Goal: Task Accomplishment & Management: Use online tool/utility

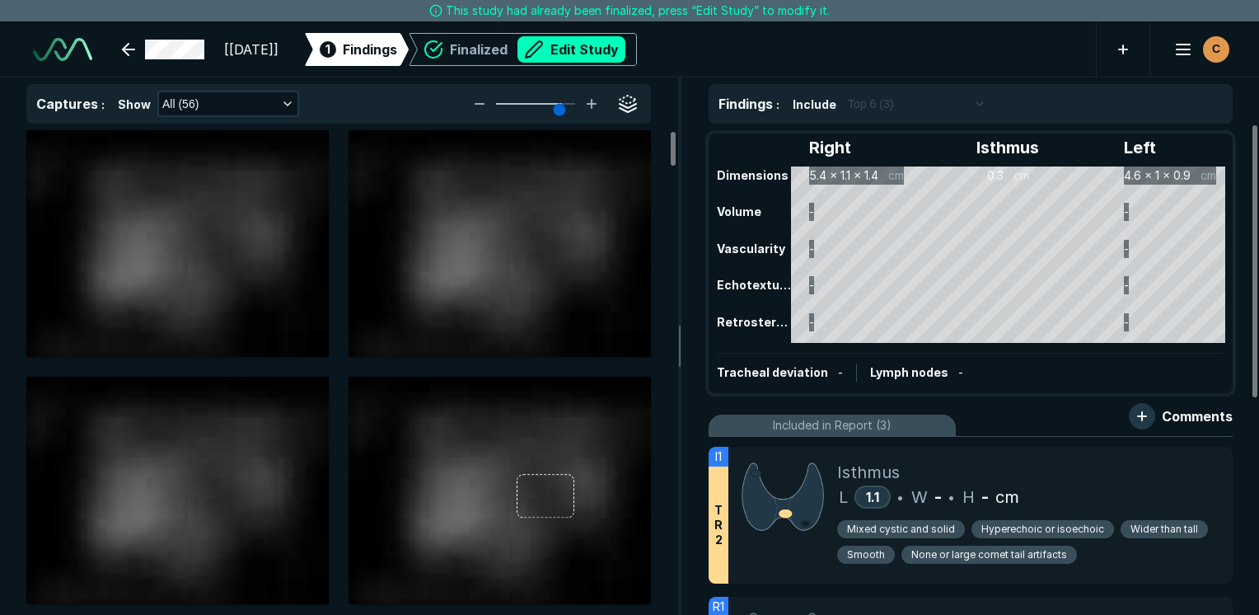
scroll to position [4502, 7784]
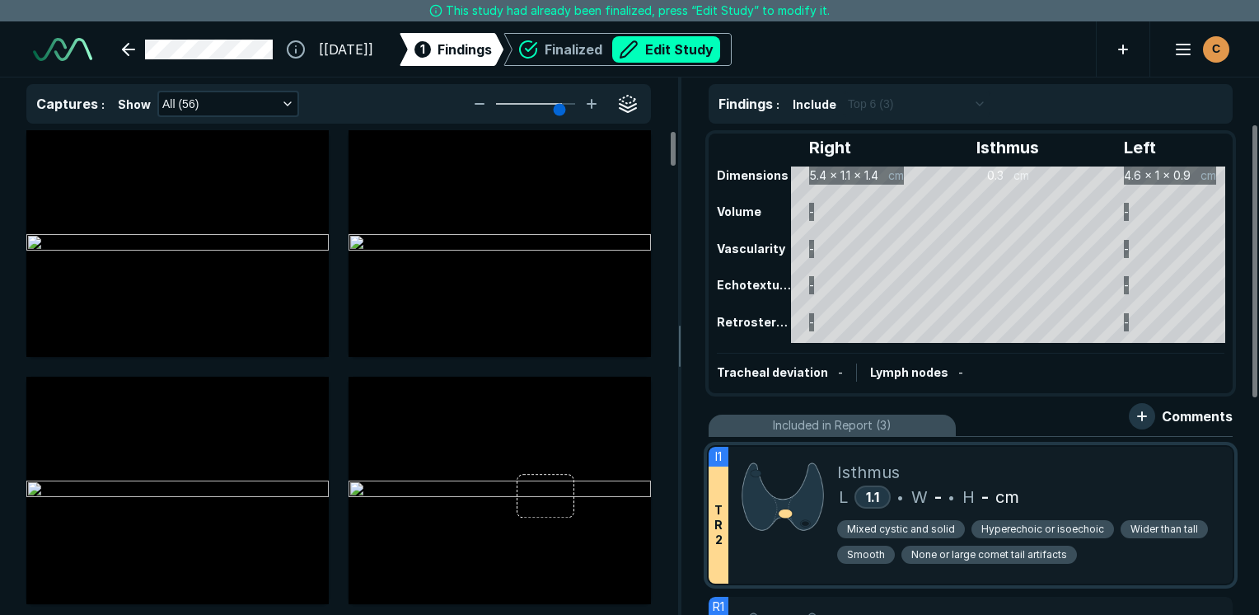
click at [1101, 483] on div "Isthmus" at bounding box center [1028, 472] width 382 height 25
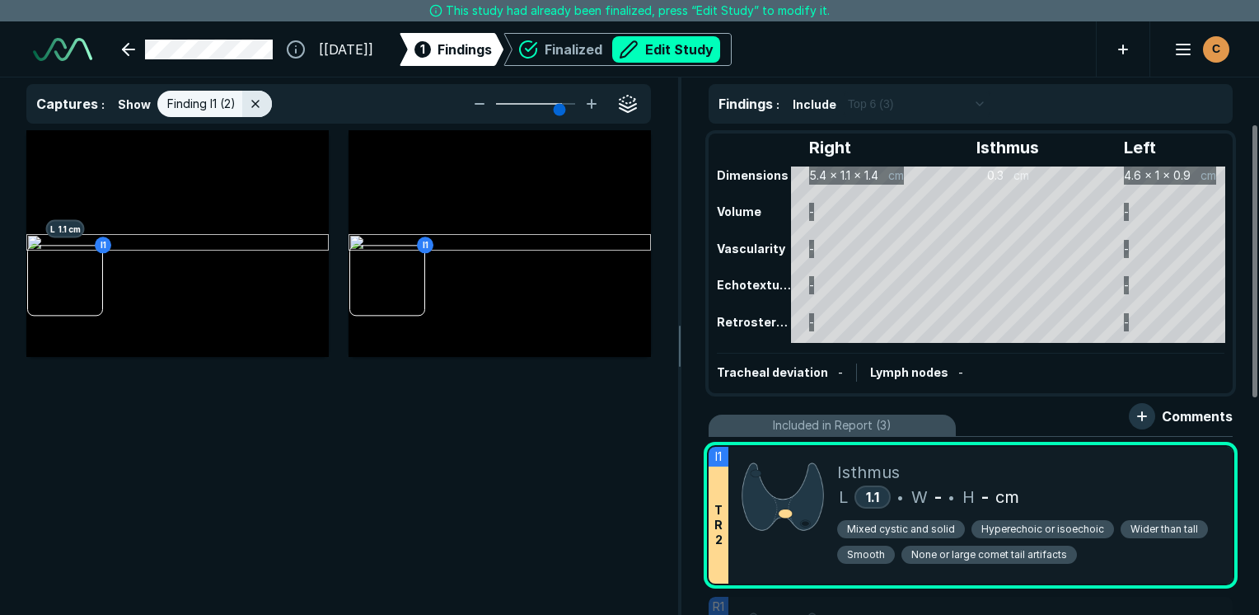
scroll to position [4120, 4903]
click at [720, 44] on button "Edit Study" at bounding box center [666, 49] width 108 height 26
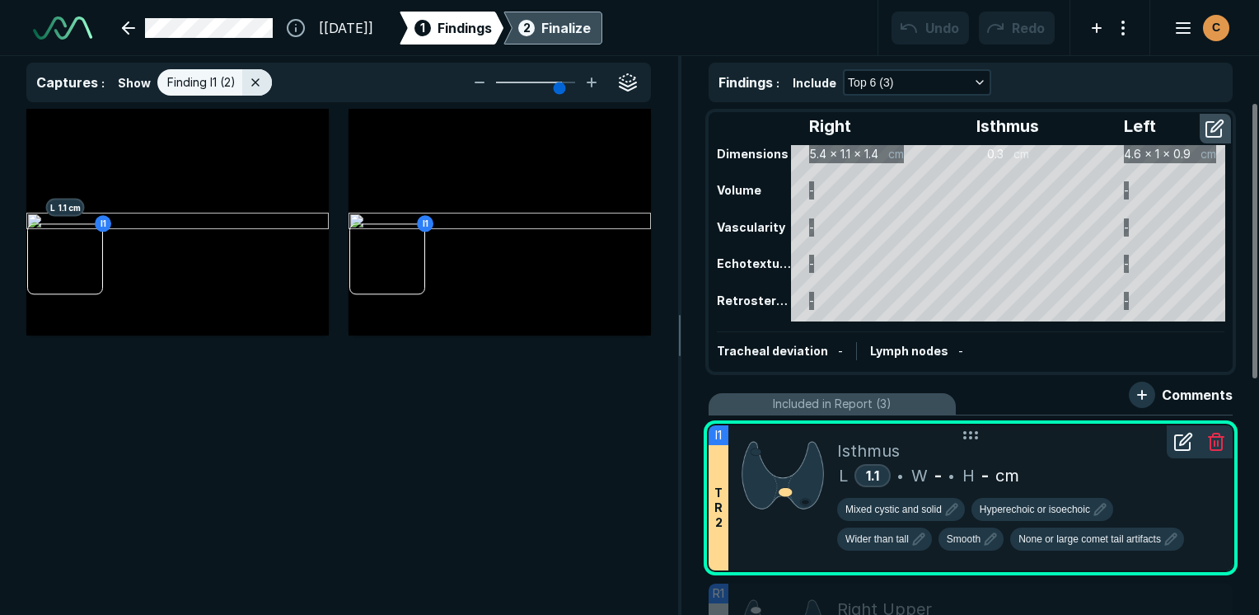
click at [1055, 480] on div "L 1.1 • W - • H - cm" at bounding box center [1028, 475] width 382 height 25
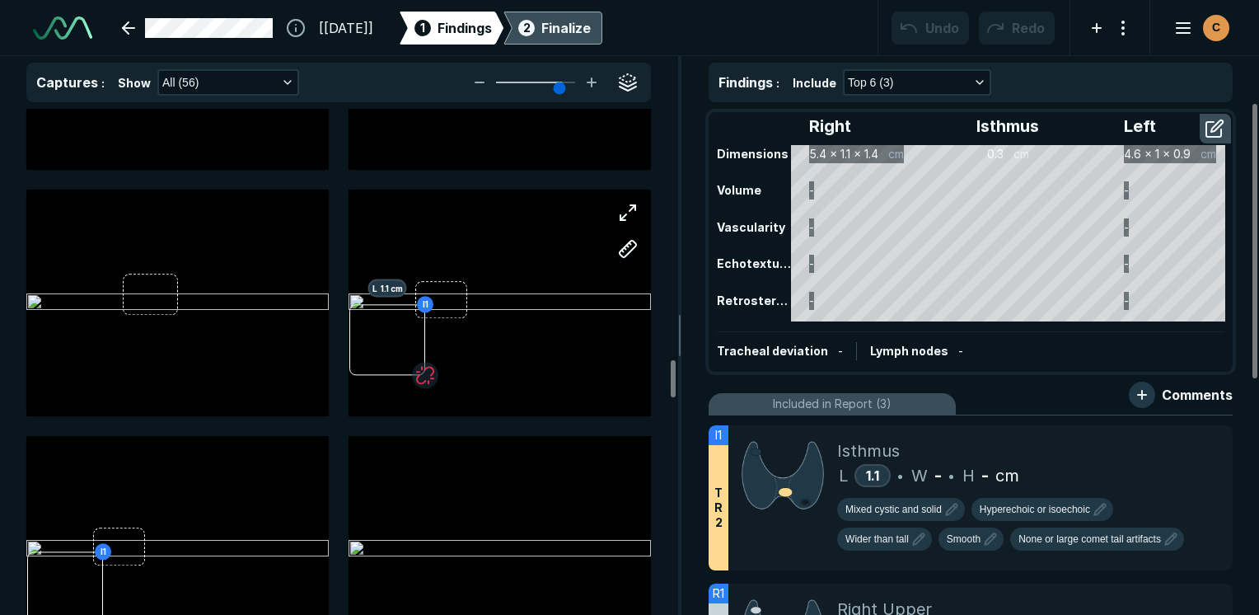
scroll to position [3461, 0]
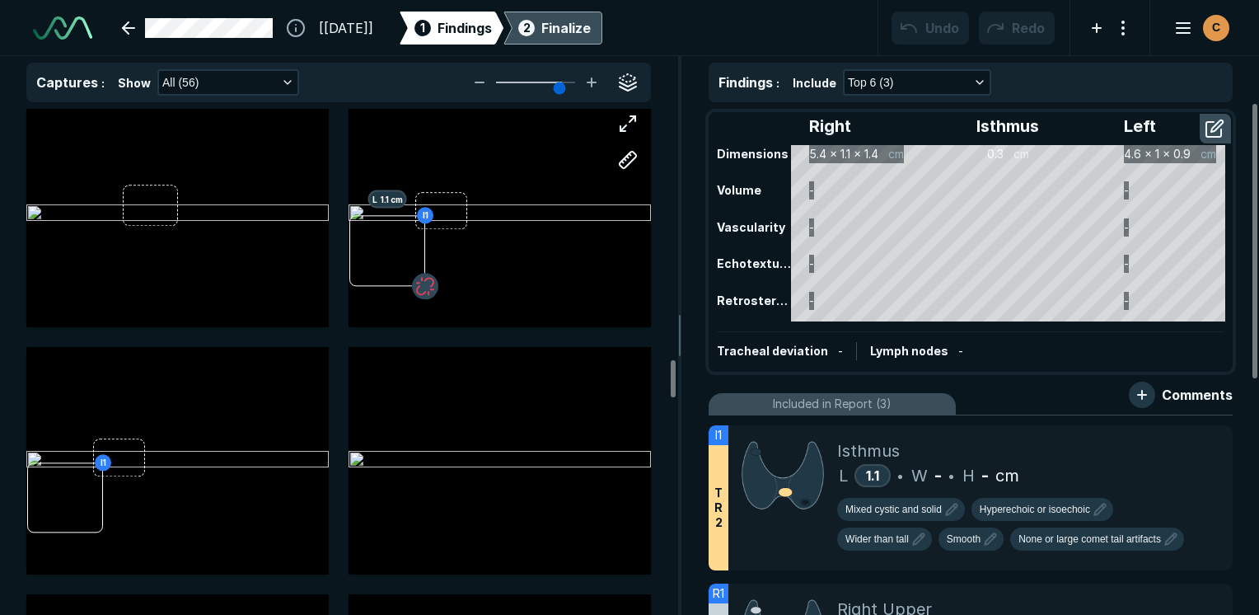
click at [427, 279] on button "button" at bounding box center [425, 286] width 26 height 26
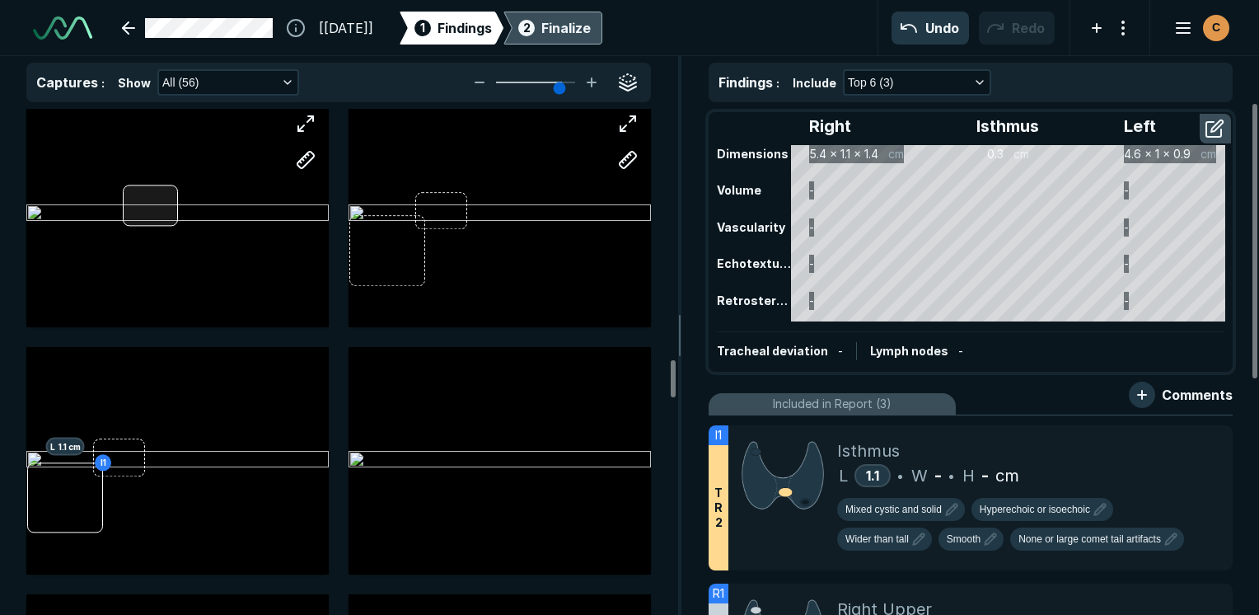
click at [156, 193] on div at bounding box center [177, 214] width 302 height 227
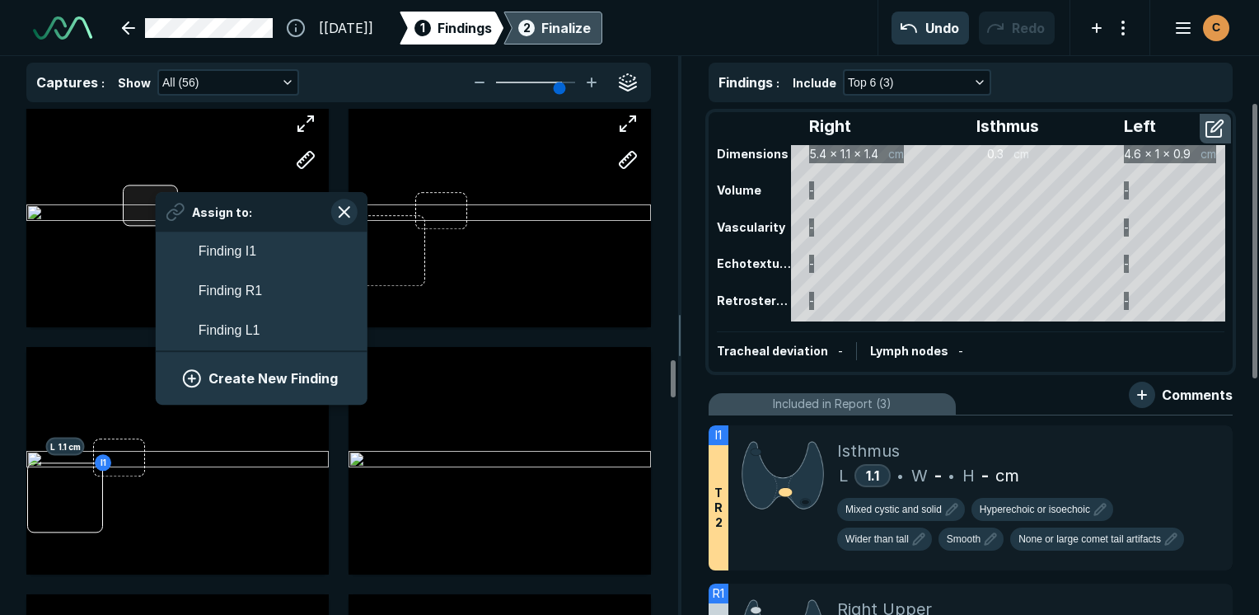
scroll to position [2616, 3056]
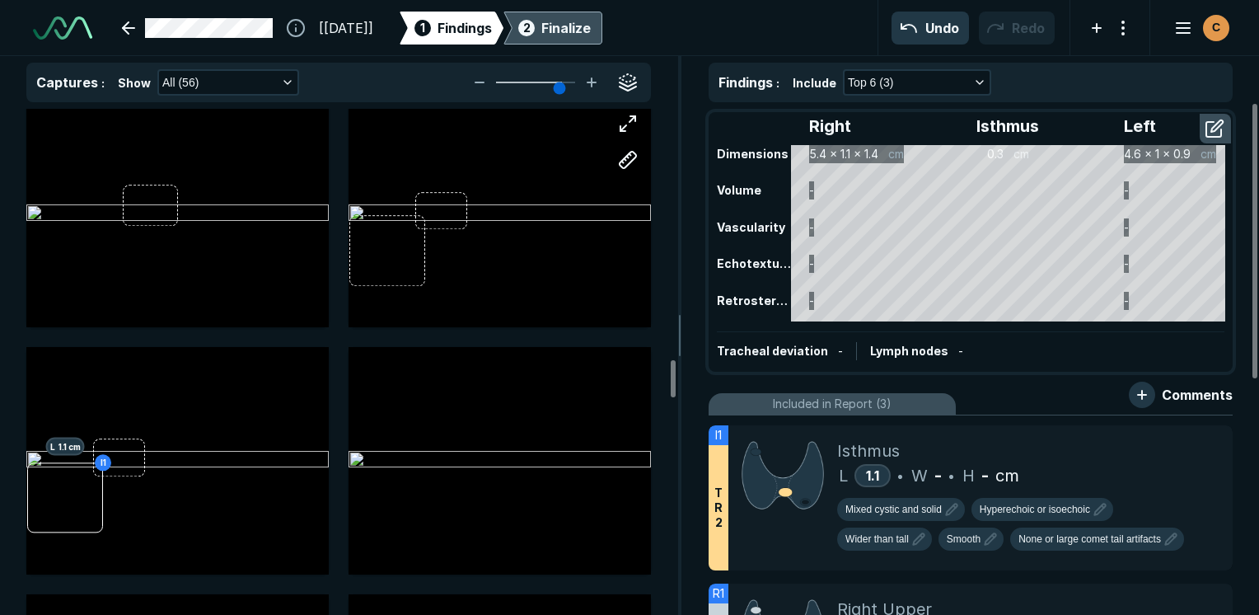
click at [539, 317] on div at bounding box center [500, 214] width 302 height 227
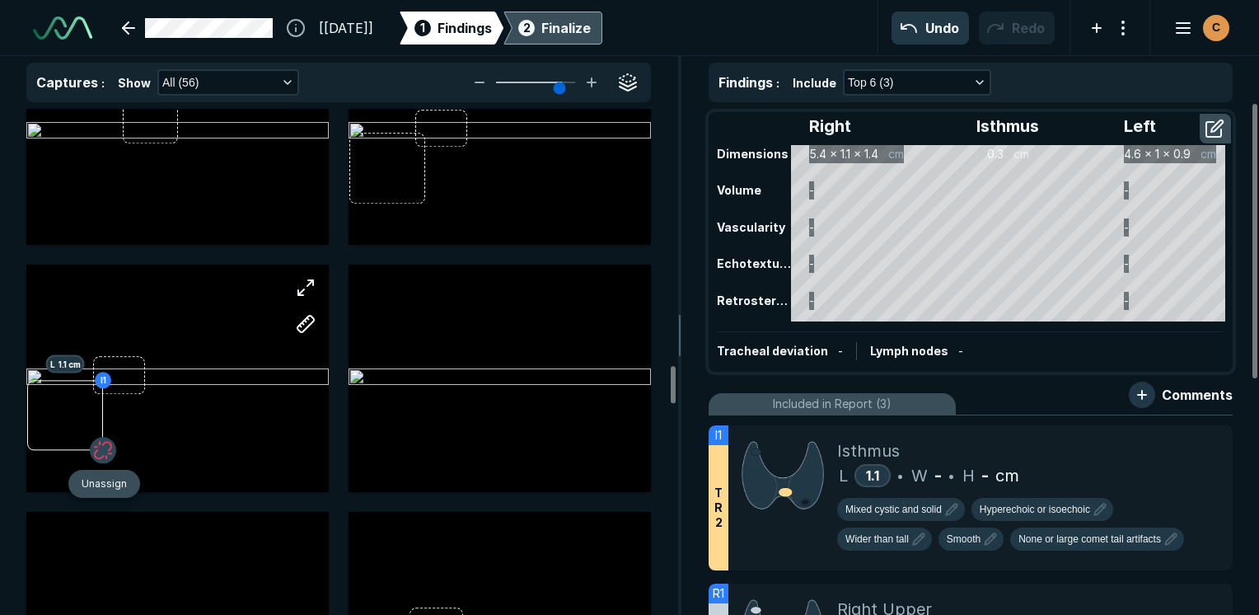
click at [109, 443] on button "button" at bounding box center [103, 451] width 26 height 26
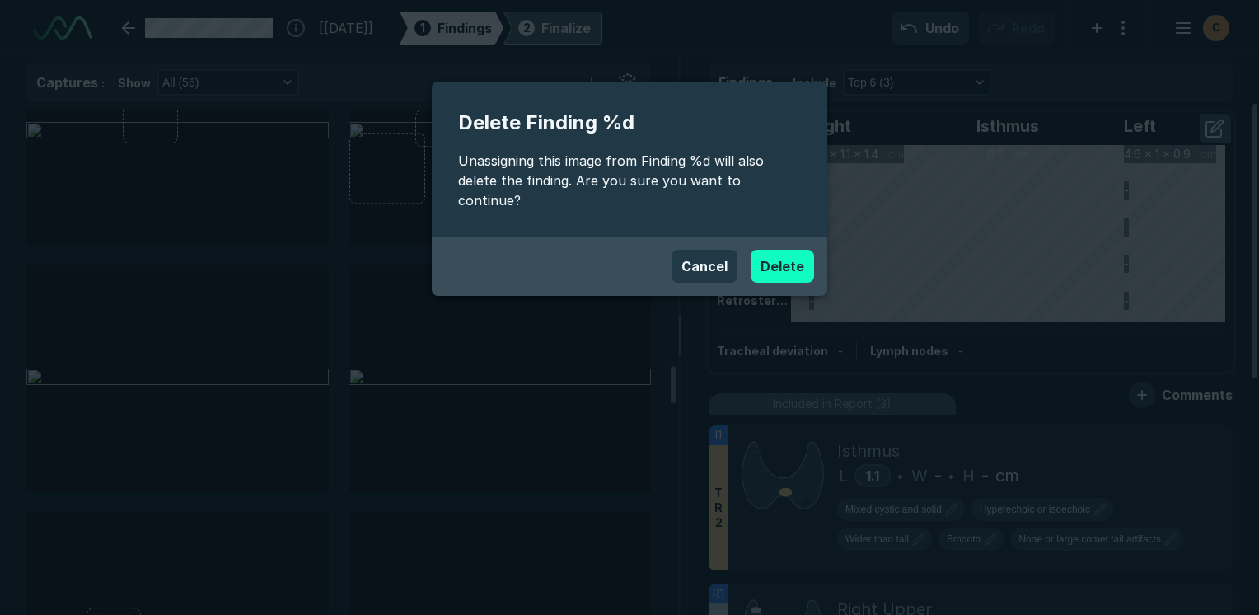
click at [792, 250] on button "Delete" at bounding box center [782, 266] width 63 height 33
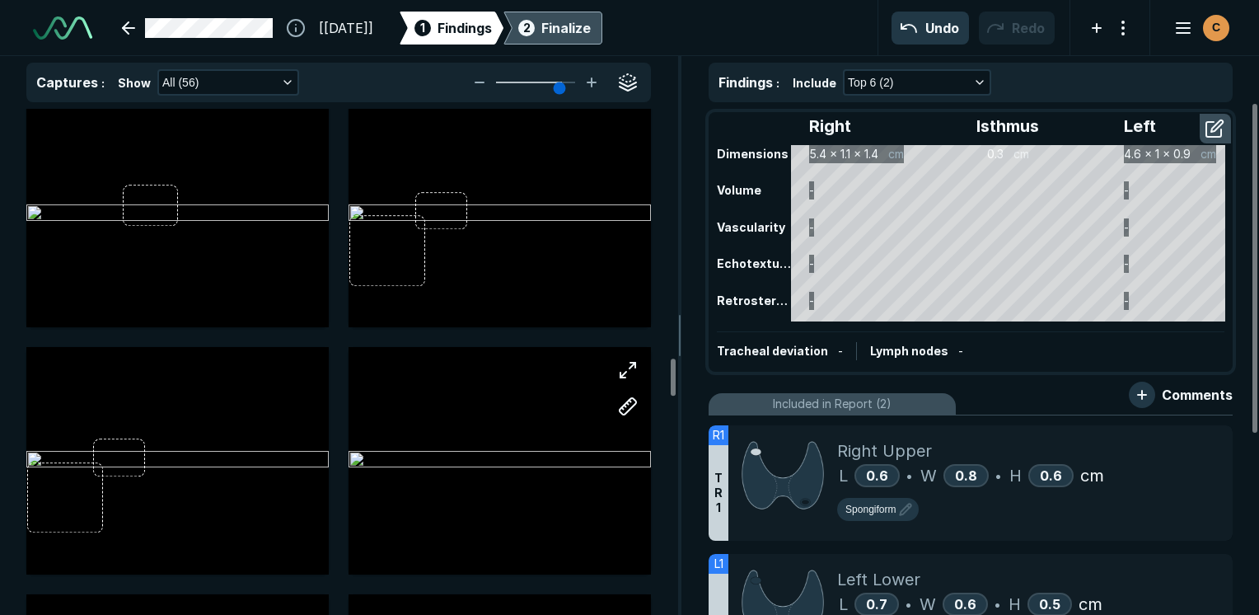
scroll to position [3379, 0]
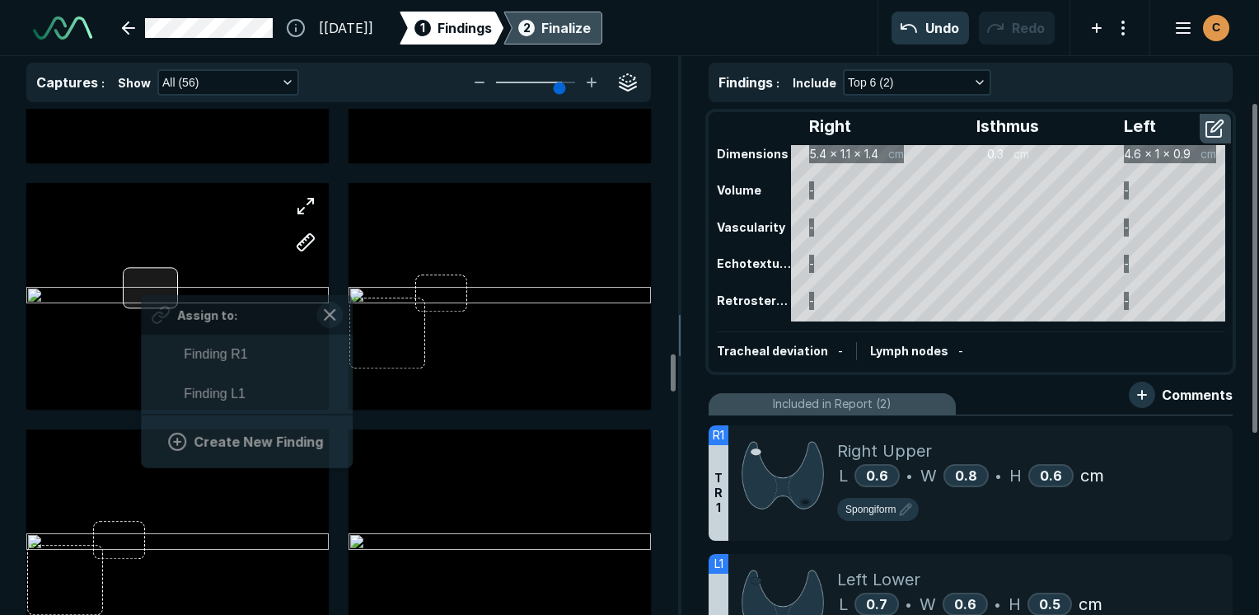
click at [141, 288] on div "Assign to: Finding R1 Finding L1 Create New Finding" at bounding box center [177, 296] width 302 height 227
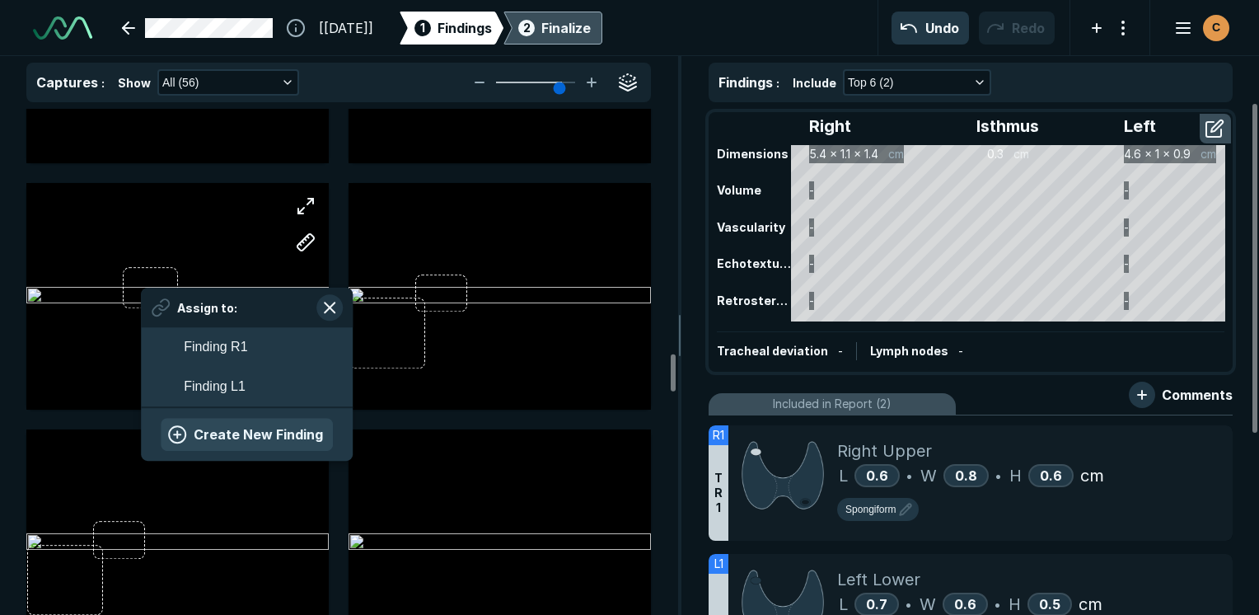
click at [234, 427] on button "Create New Finding" at bounding box center [247, 434] width 172 height 33
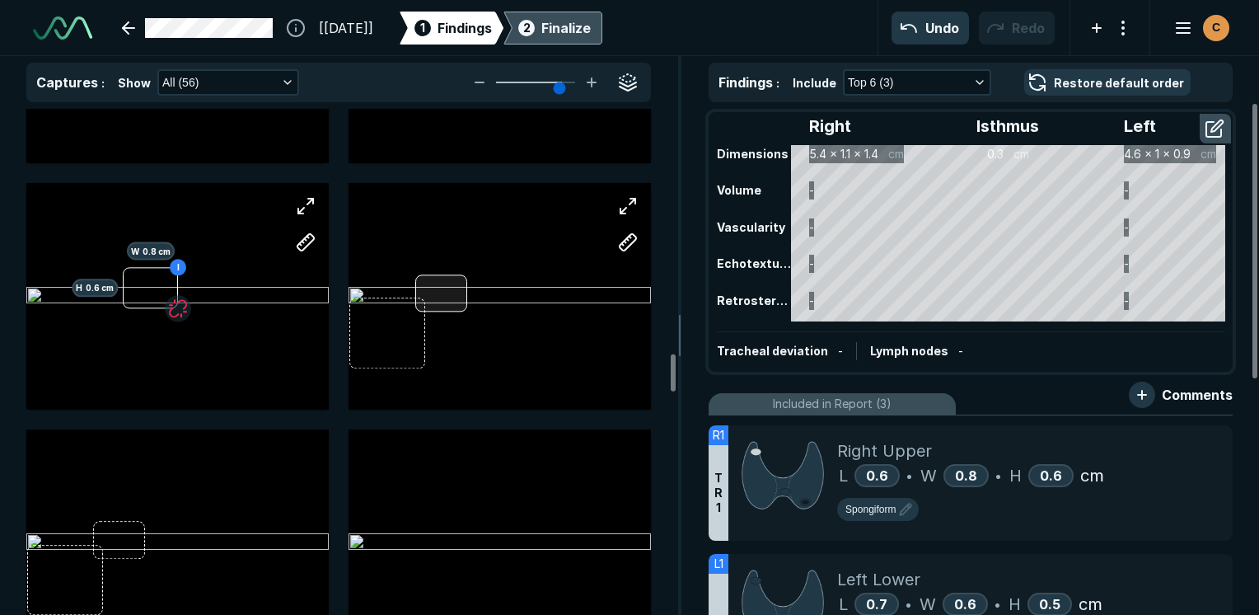
click at [437, 292] on div at bounding box center [440, 293] width 51 height 38
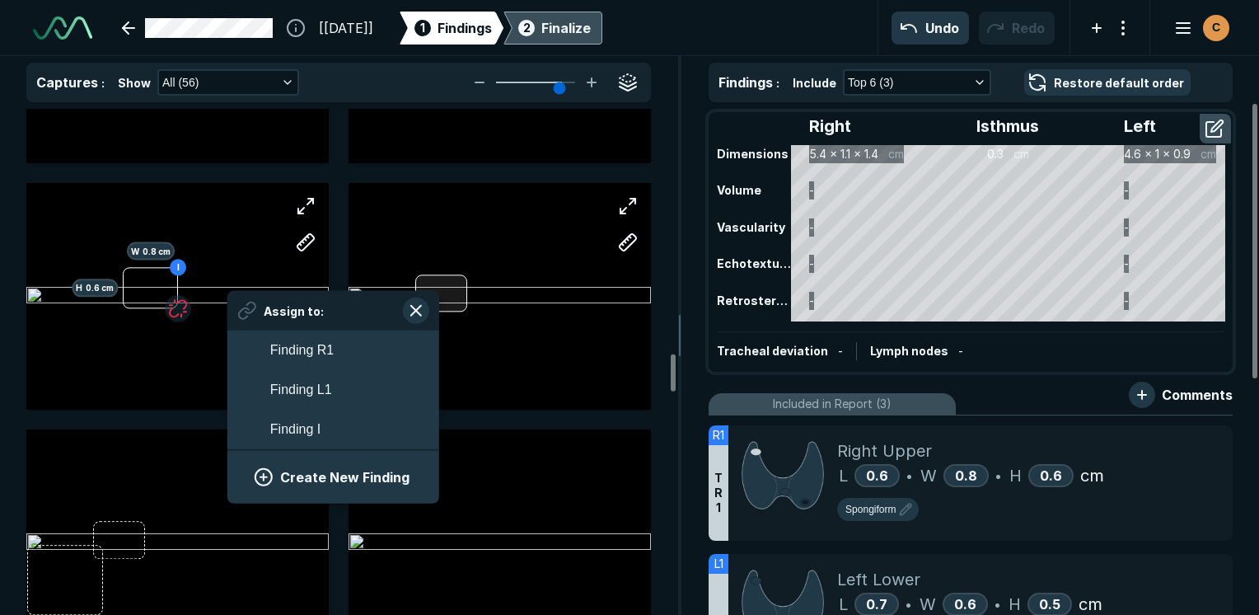
scroll to position [2616, 3056]
click at [342, 440] on button "Finding I" at bounding box center [333, 430] width 212 height 40
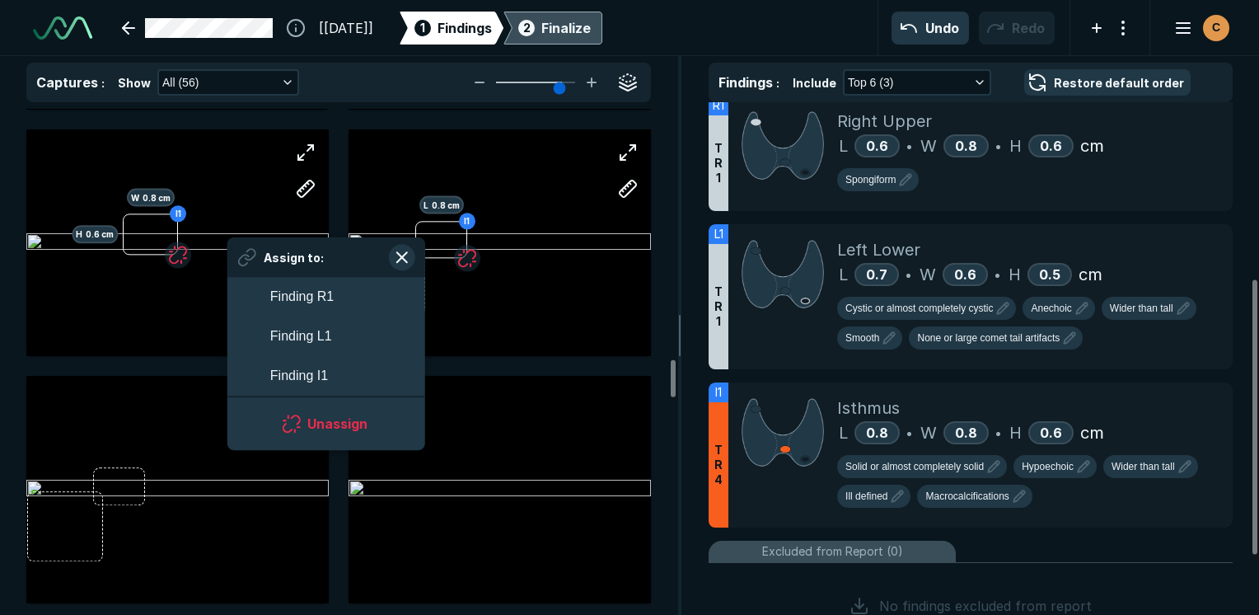
scroll to position [3461, 0]
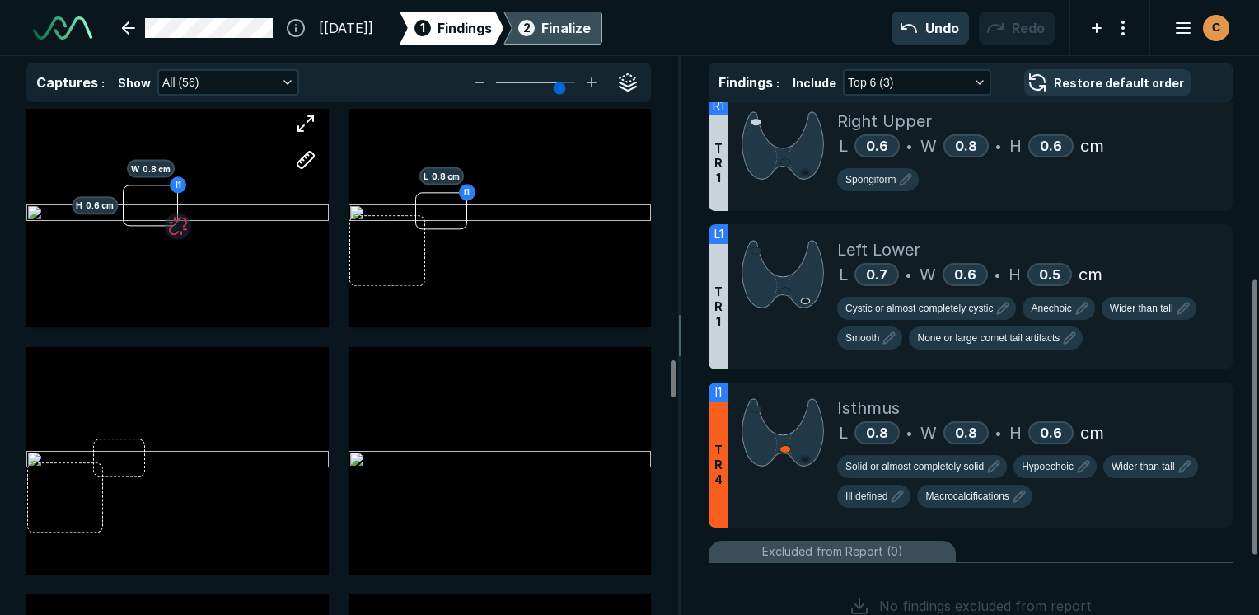
click at [518, 338] on div "R1 H 0.6 cm W 0.8 cm R1 L 0.6 cm I1 H 0.6 cm W 0.8 cm I1 L 0.8 cm L1 L1 L1 L 0.…" at bounding box center [338, 90] width 625 height 6886
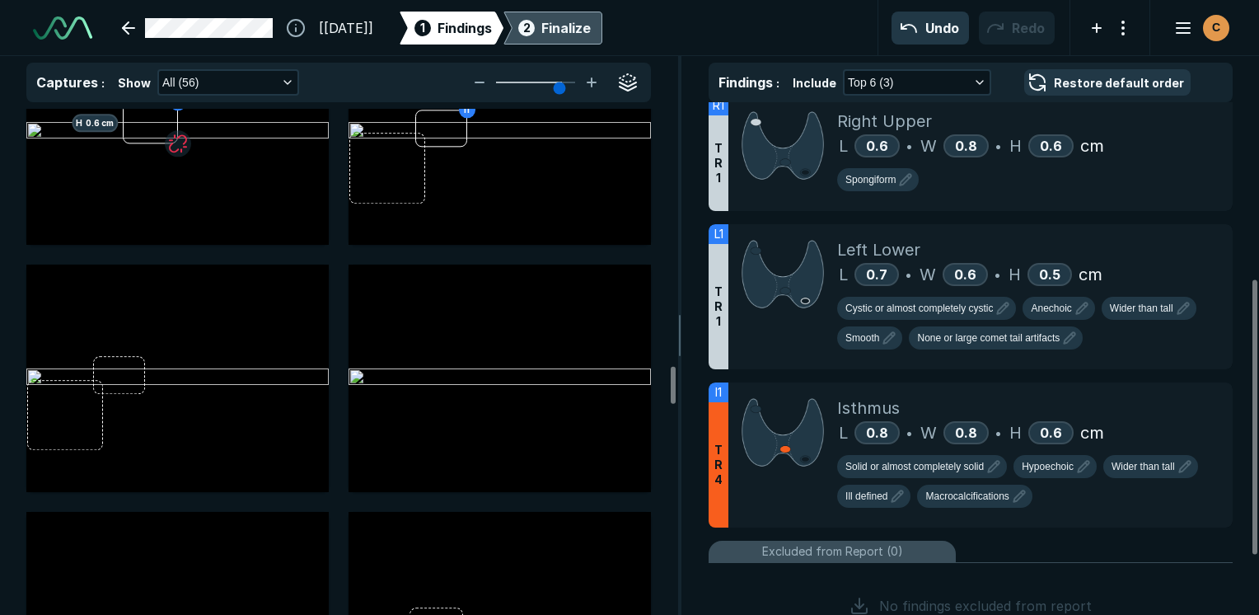
scroll to position [3626, 0]
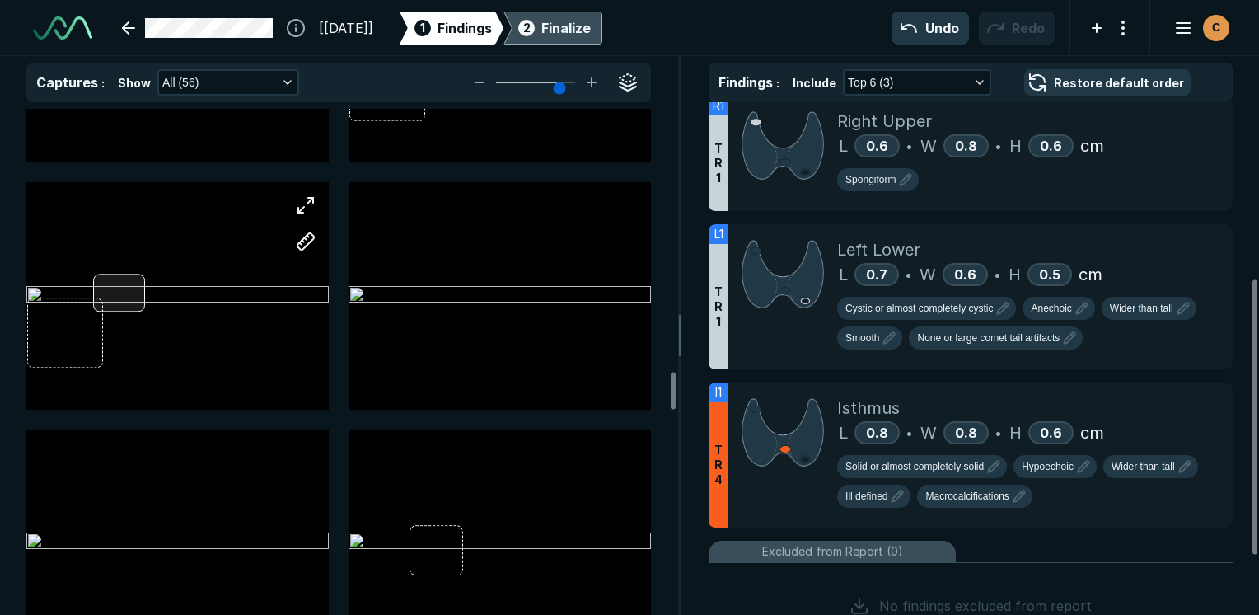
click at [135, 280] on div at bounding box center [177, 295] width 302 height 227
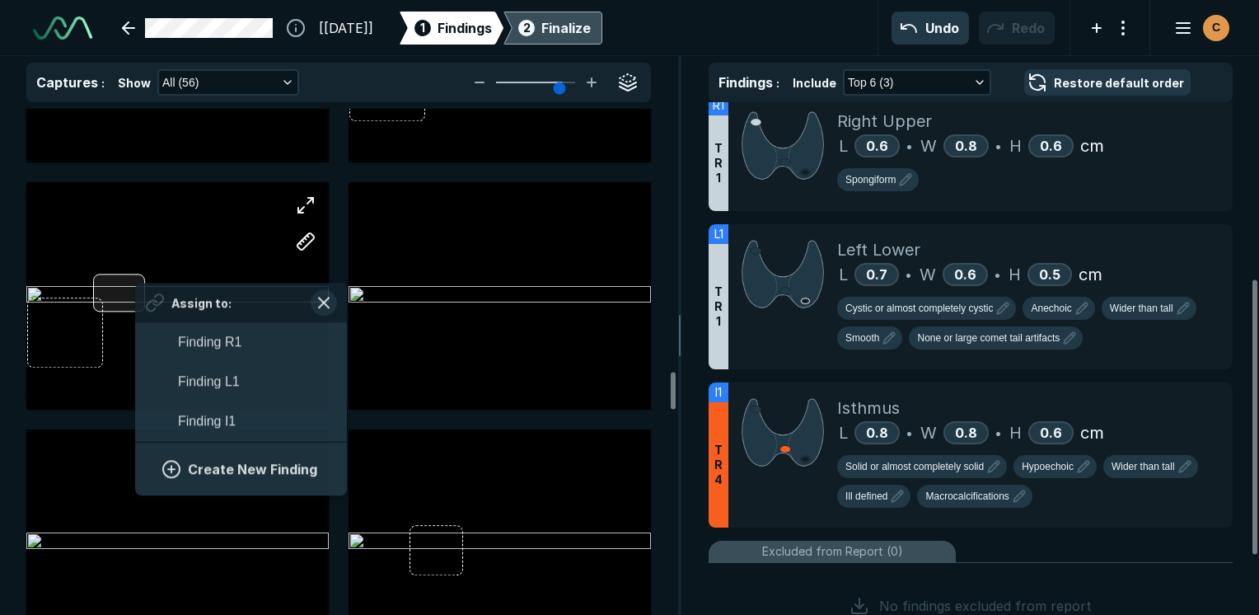
scroll to position [2616, 3056]
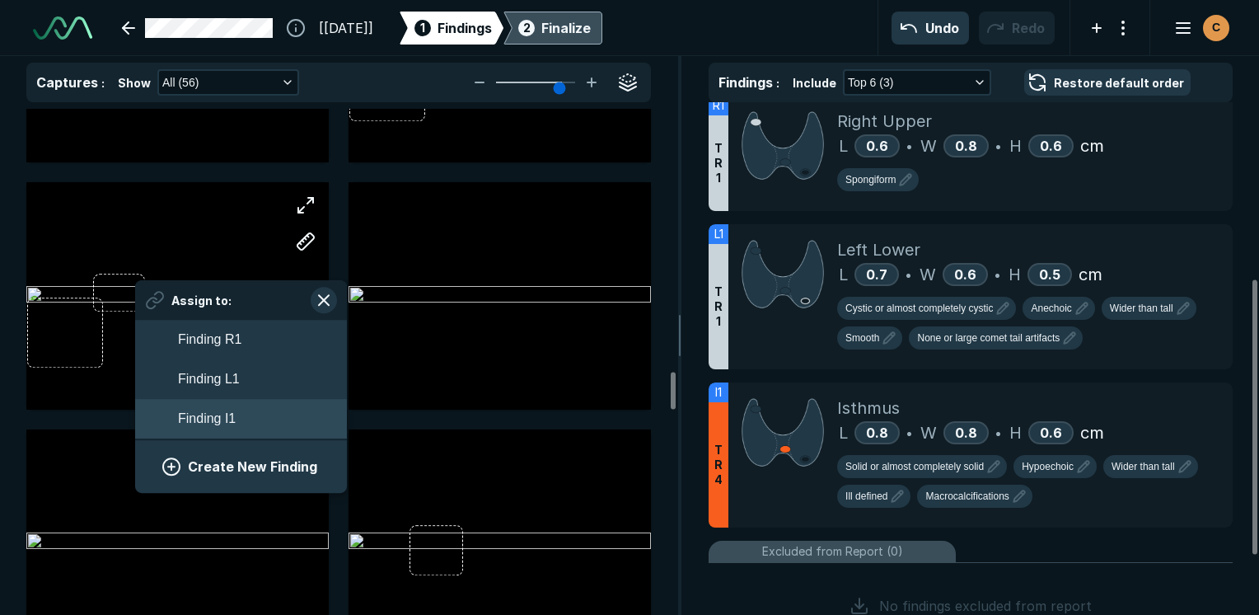
click at [264, 416] on button "Finding I1" at bounding box center [241, 420] width 212 height 40
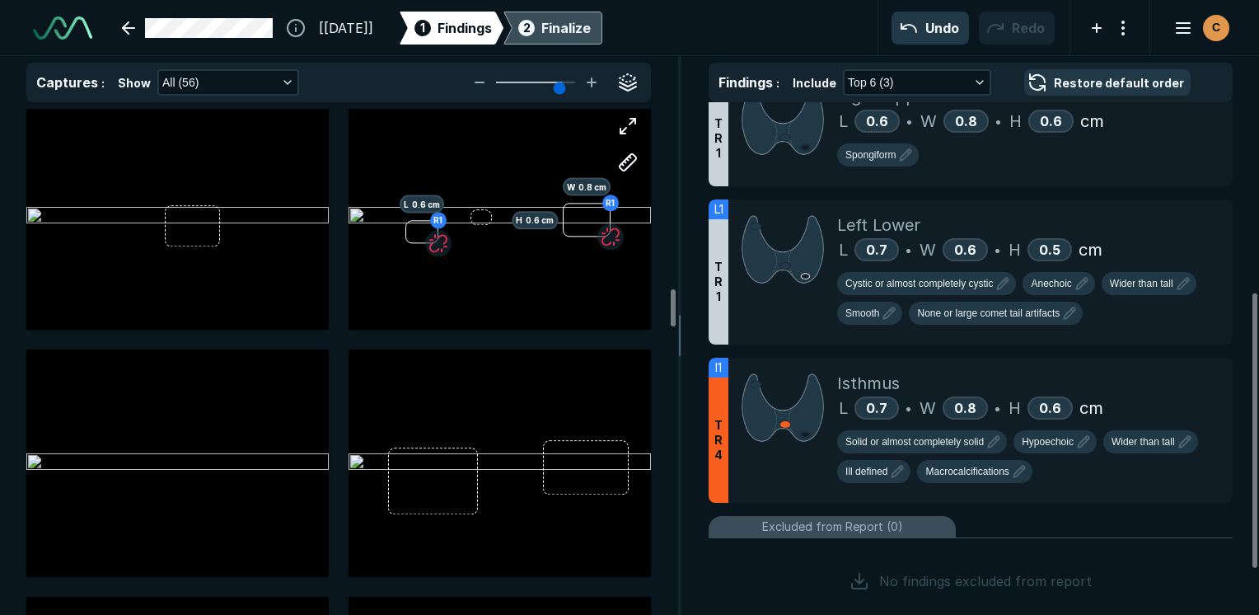
scroll to position [2720, 0]
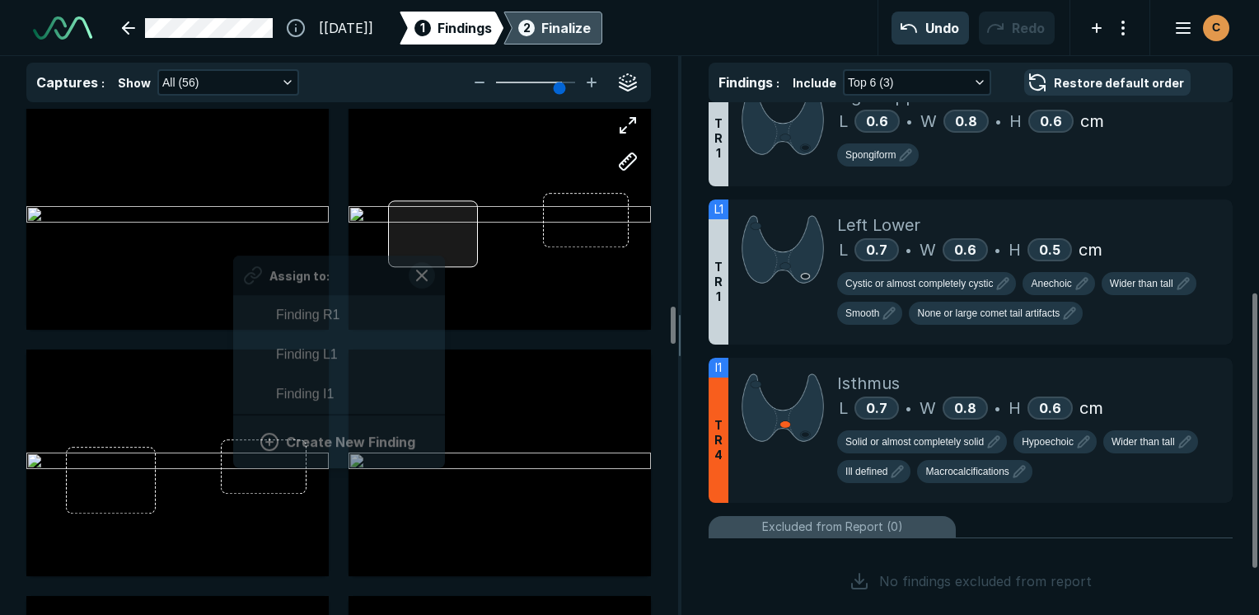
click at [442, 245] on div at bounding box center [433, 233] width 90 height 67
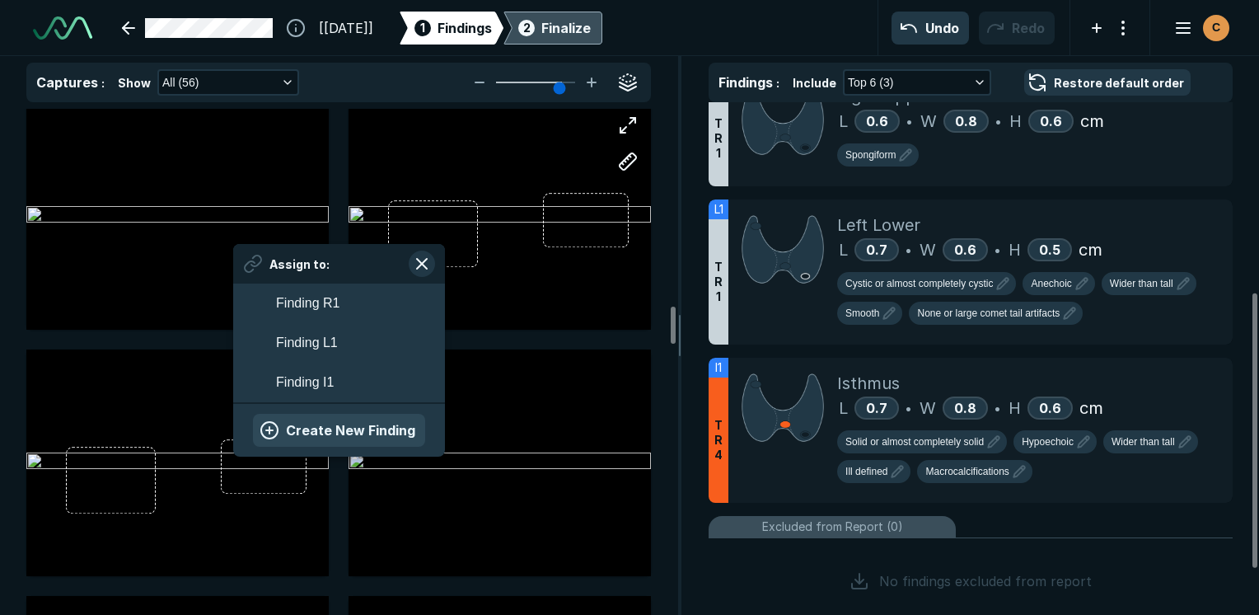
click at [321, 433] on button "Create New Finding" at bounding box center [339, 430] width 172 height 33
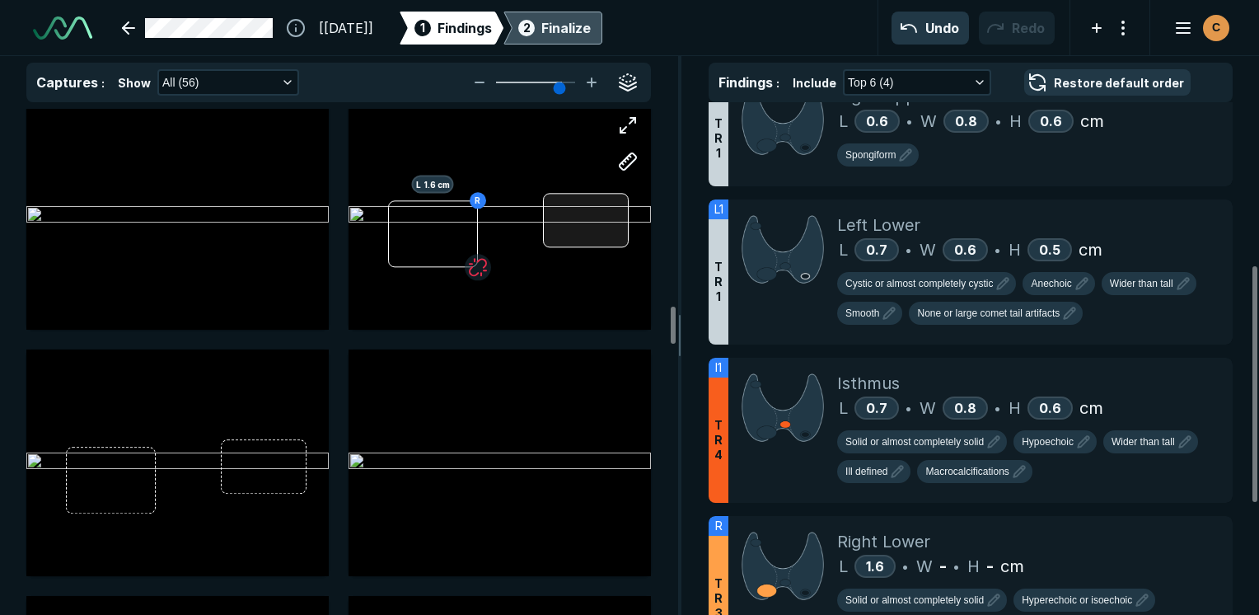
click at [583, 232] on div at bounding box center [586, 220] width 86 height 54
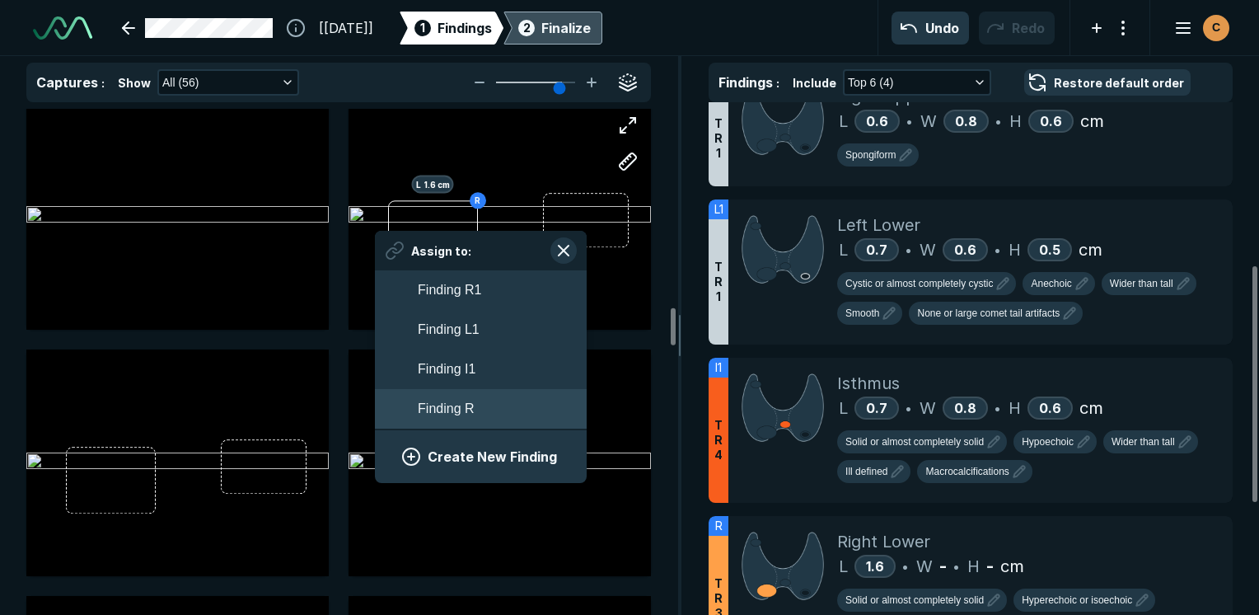
scroll to position [2802, 0]
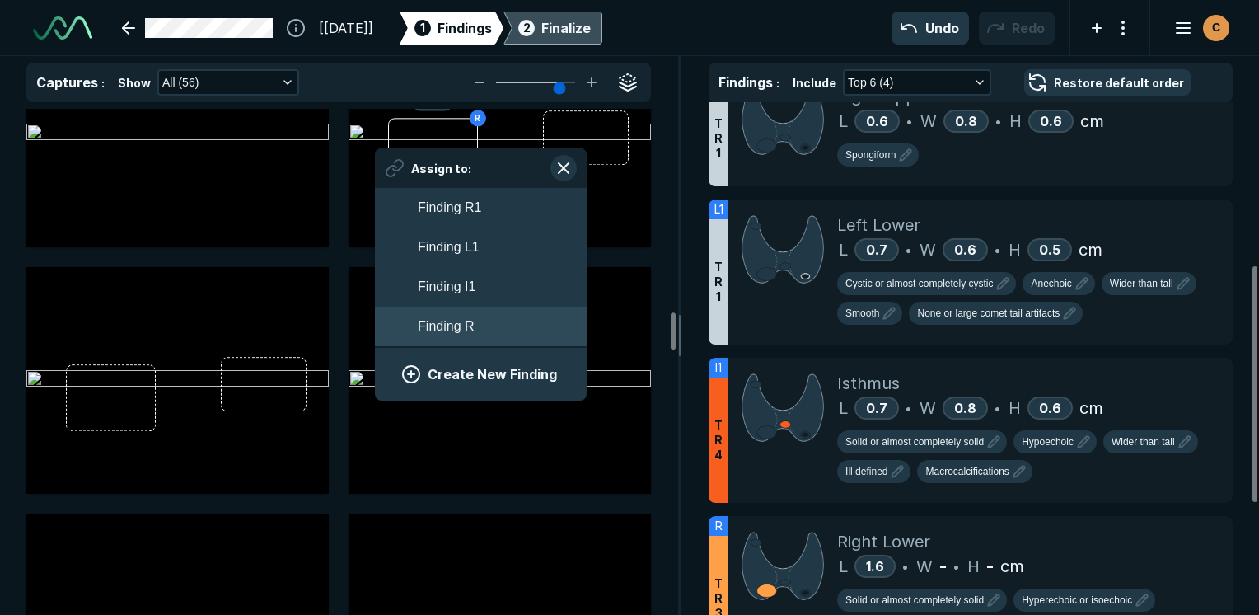
click at [473, 327] on span "Finding R" at bounding box center [446, 326] width 56 height 20
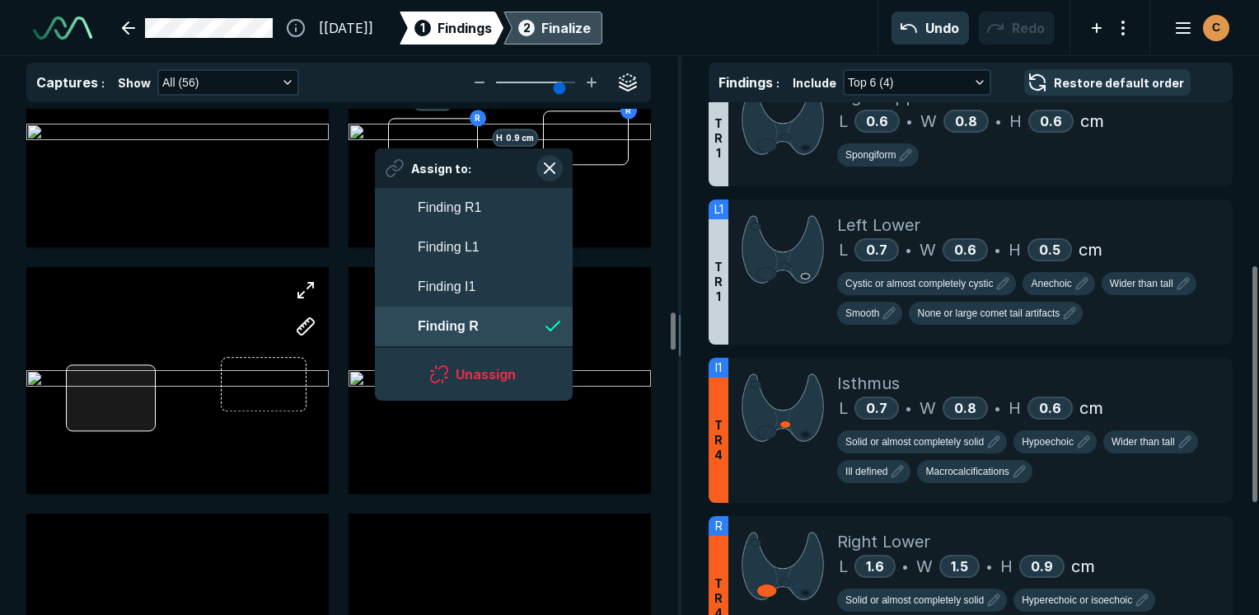
scroll to position [2794, 3007]
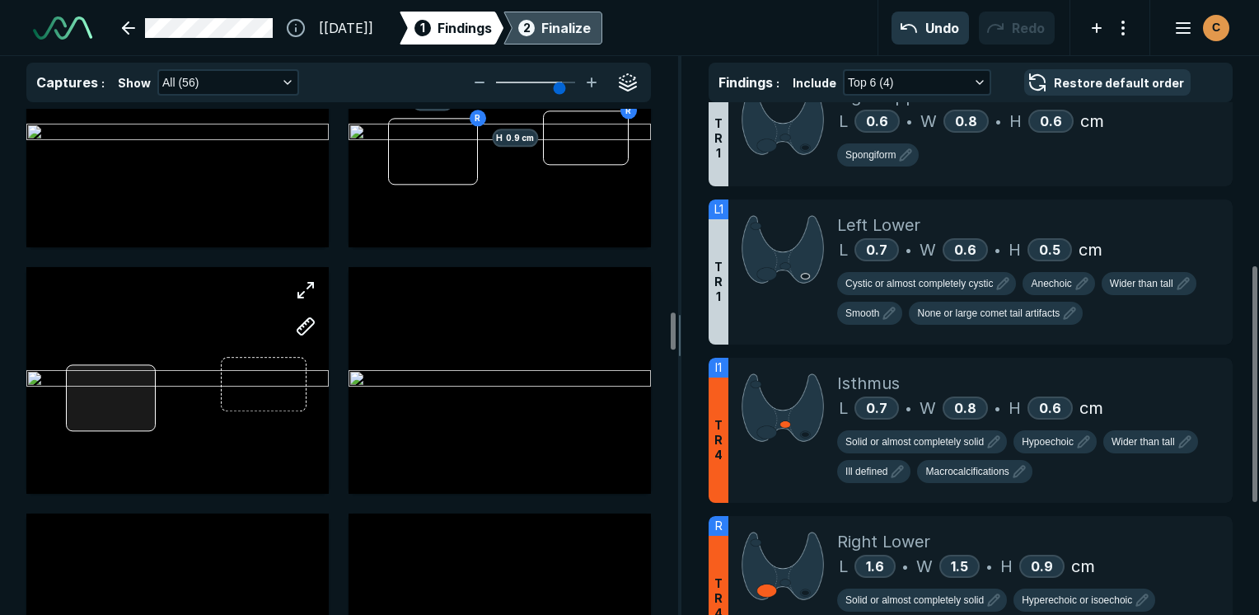
click at [119, 391] on div at bounding box center [177, 380] width 302 height 227
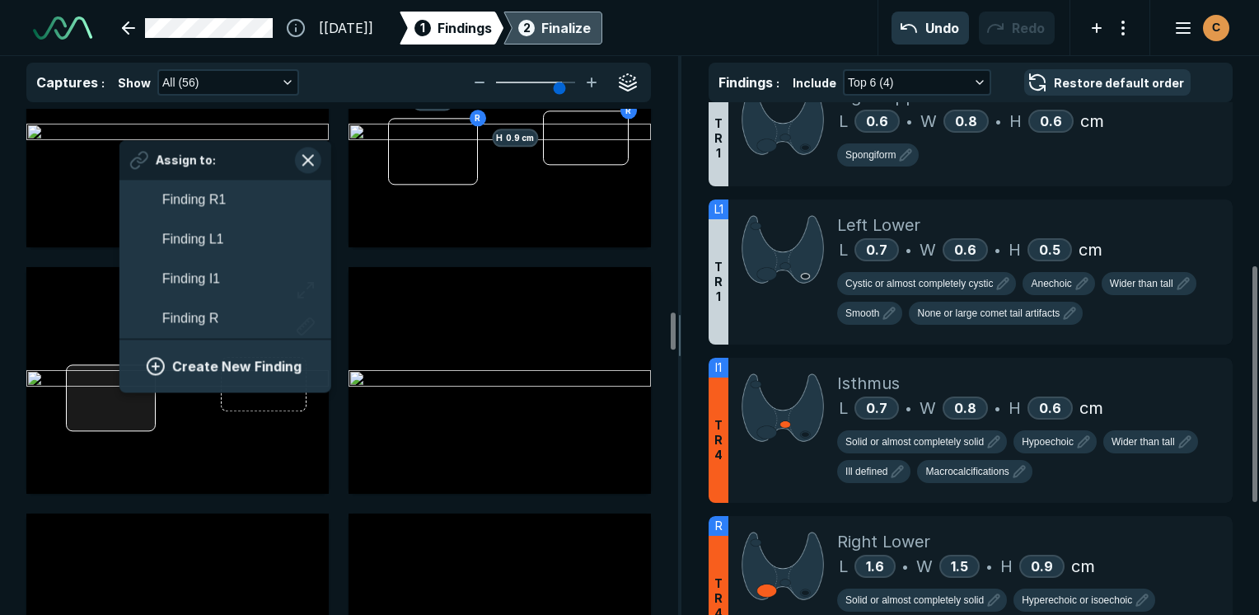
scroll to position [2794, 3056]
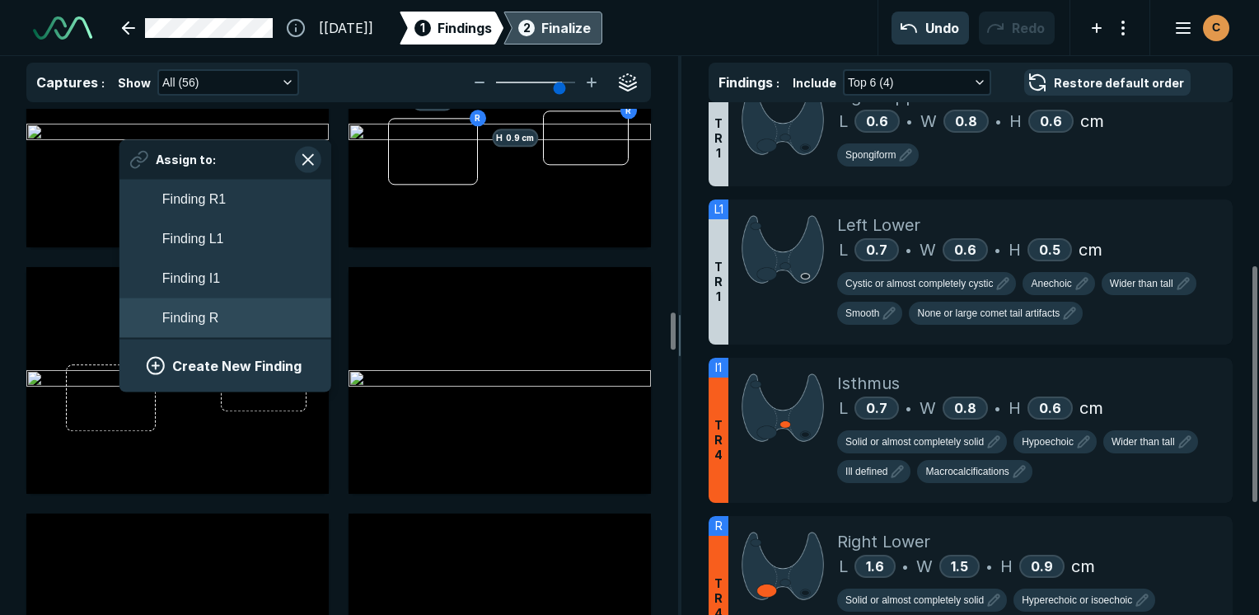
click at [165, 333] on button "Finding R" at bounding box center [225, 318] width 212 height 40
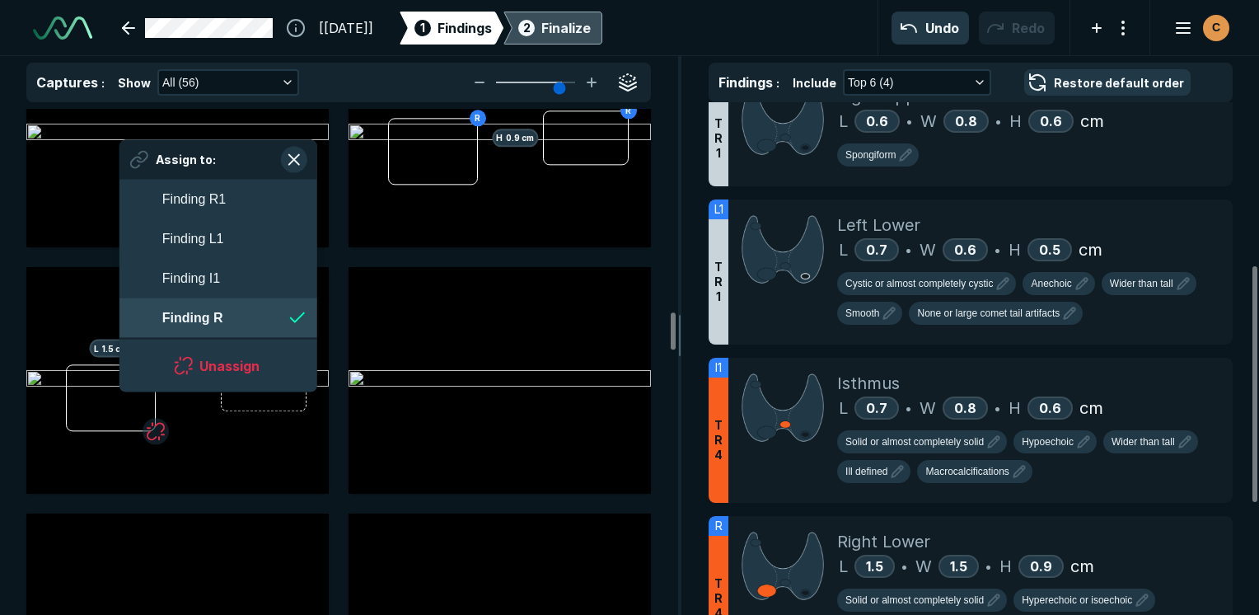
scroll to position [2794, 3007]
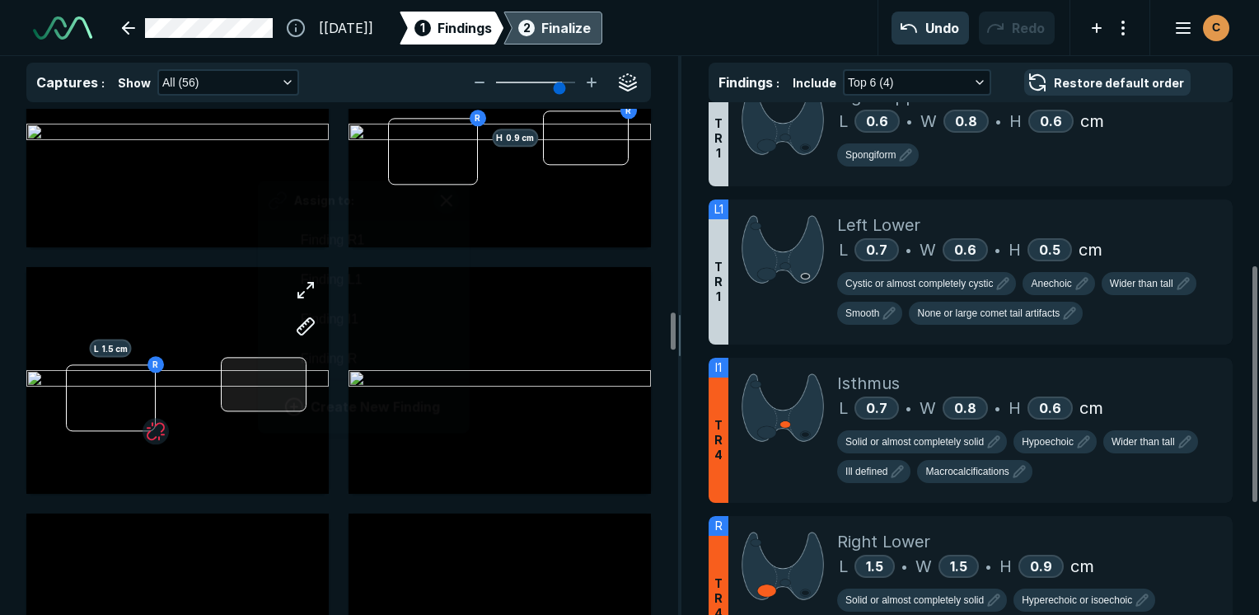
click at [258, 409] on div "[PERSON_NAME] 1.5 cm Assign to: Finding R1 Finding L1 Finding I1 Finding R Crea…" at bounding box center [177, 380] width 302 height 227
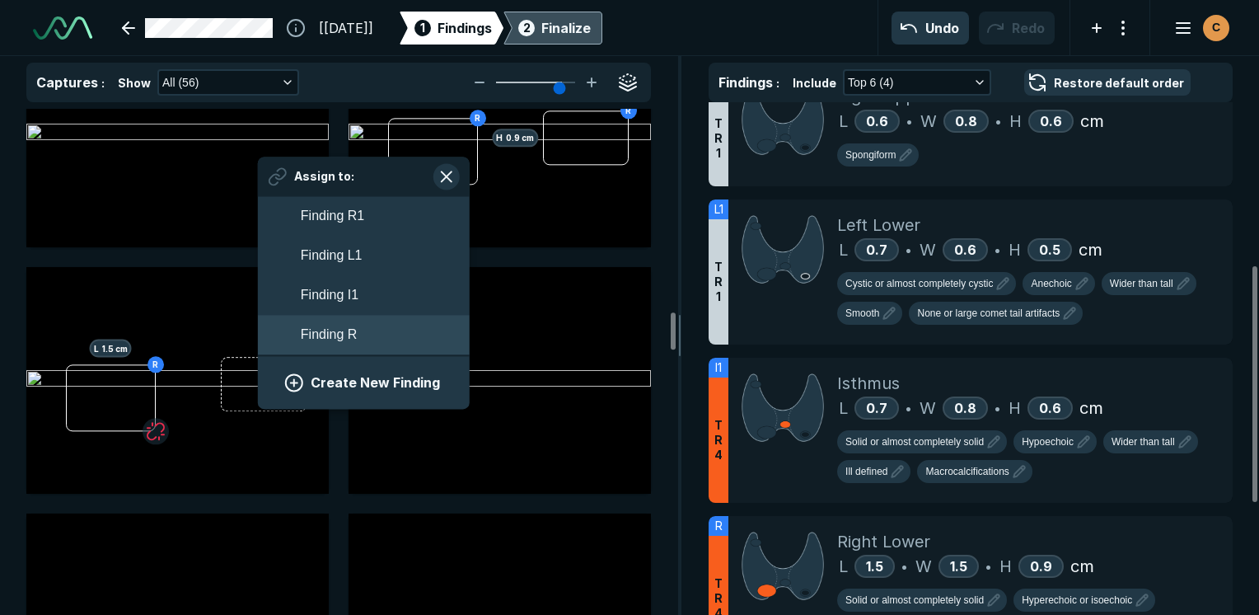
click at [312, 351] on button "Finding R" at bounding box center [364, 335] width 212 height 40
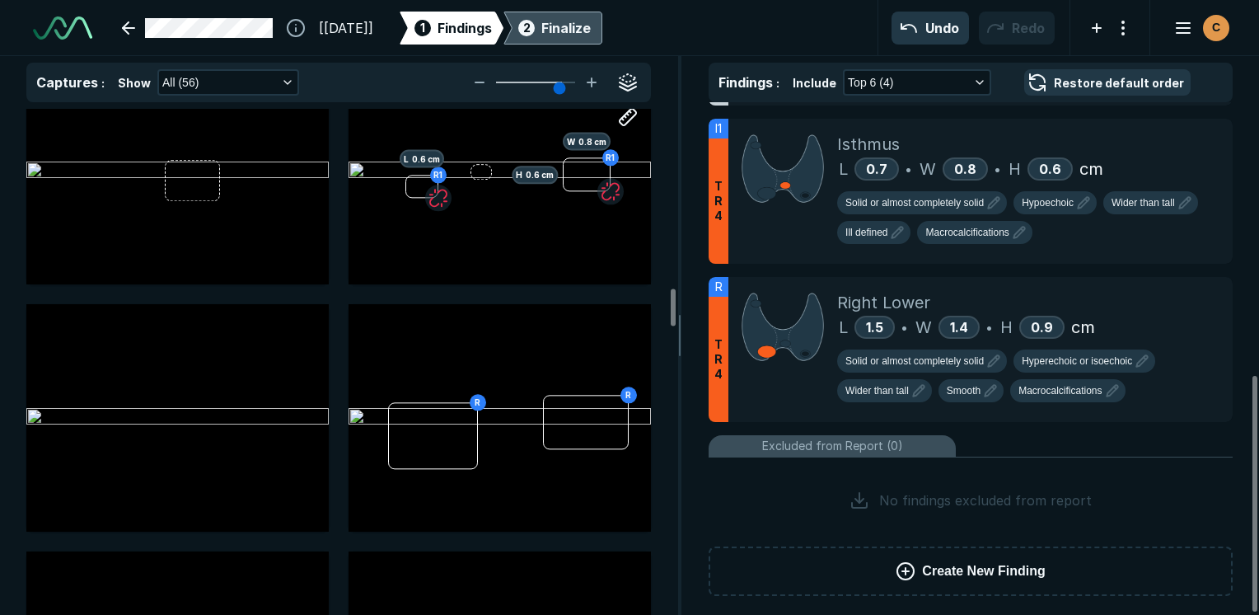
scroll to position [2472, 0]
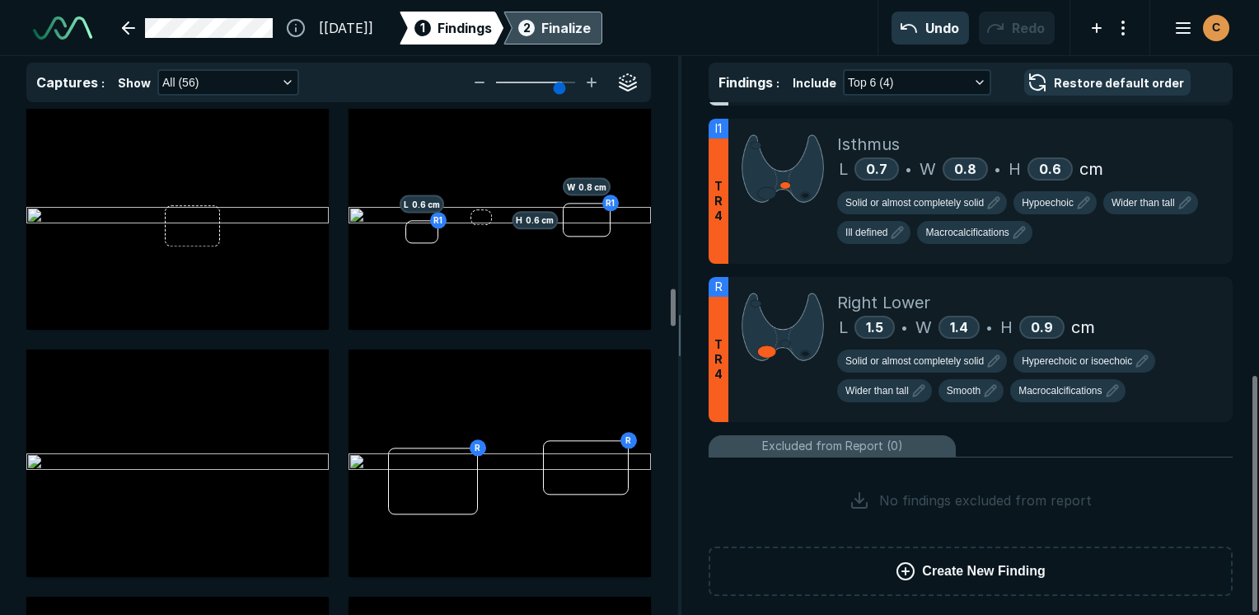
click at [591, 22] on div "Finalize" at bounding box center [565, 28] width 49 height 20
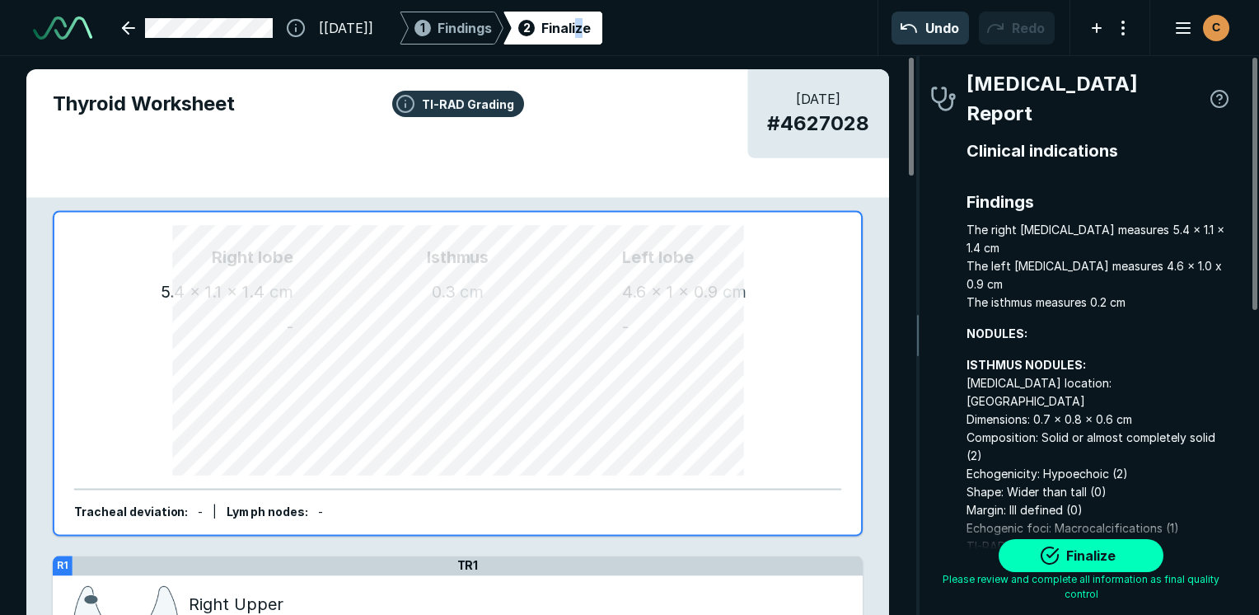
scroll to position [4539, 3452]
click at [1077, 555] on button "Finalize" at bounding box center [1081, 555] width 165 height 33
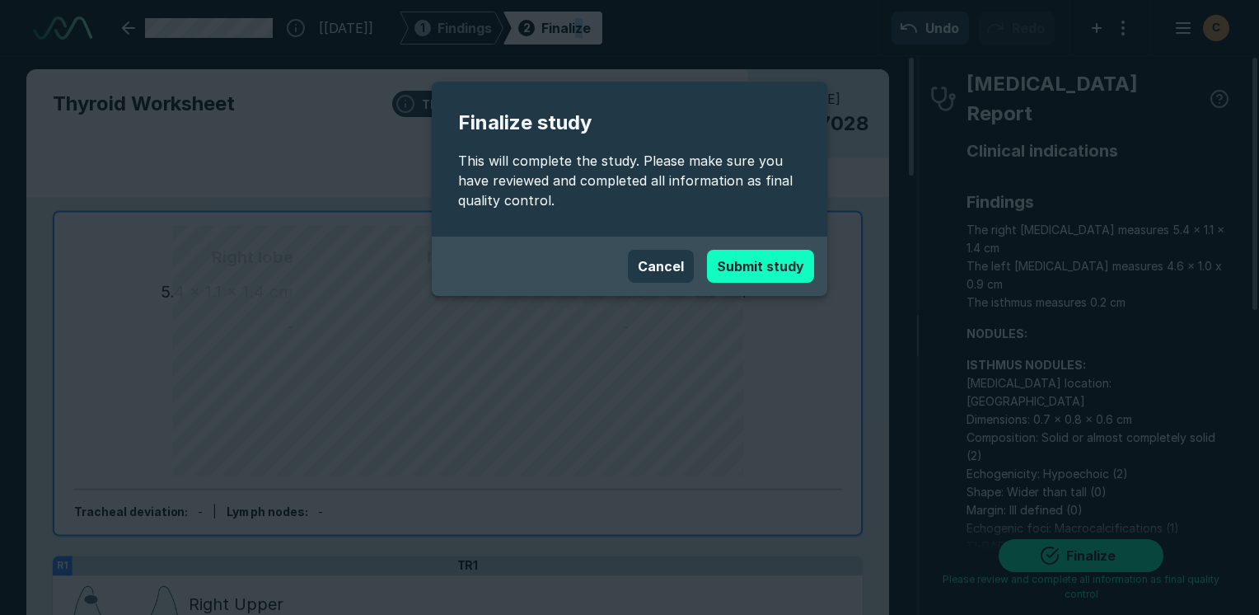
click at [730, 275] on button "Submit study" at bounding box center [760, 266] width 107 height 33
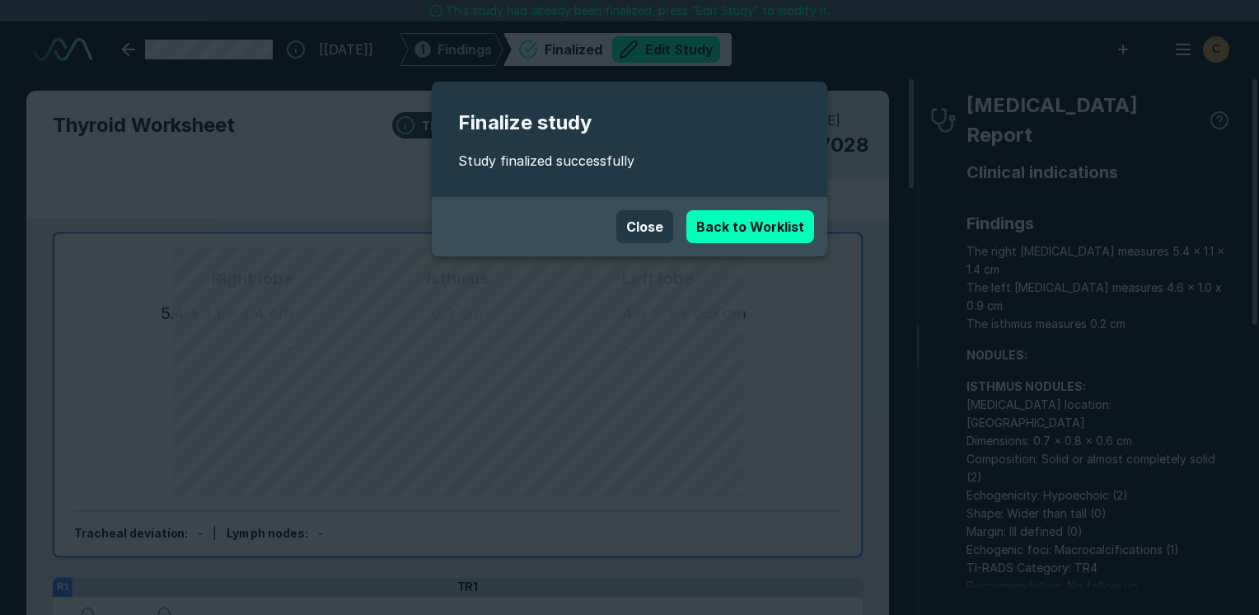
scroll to position [4502, 7784]
click at [788, 219] on link "Back to Worklist" at bounding box center [751, 226] width 128 height 33
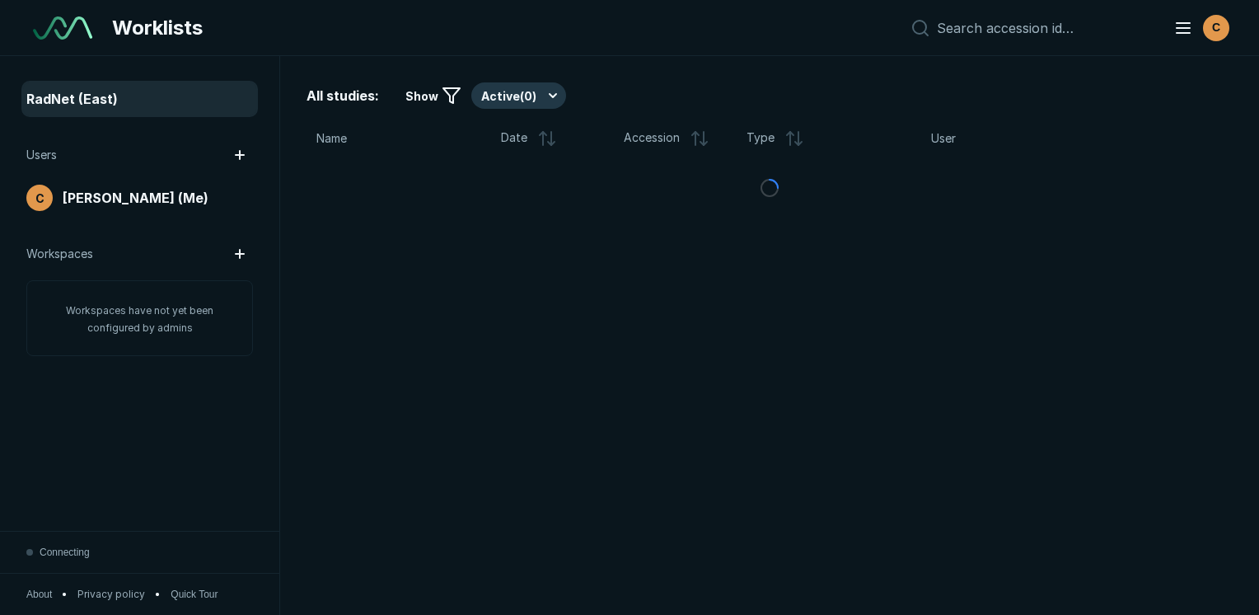
scroll to position [4334, 6260]
